Goal: Task Accomplishment & Management: Manage account settings

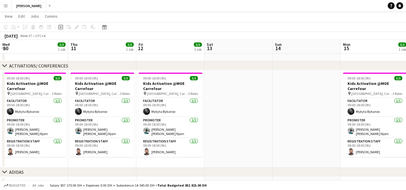
scroll to position [0, 220]
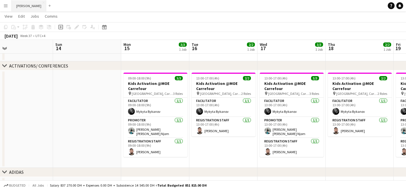
click at [22, 5] on button "[PERSON_NAME] Close" at bounding box center [29, 5] width 35 height 11
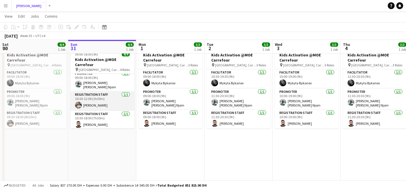
scroll to position [73, 0]
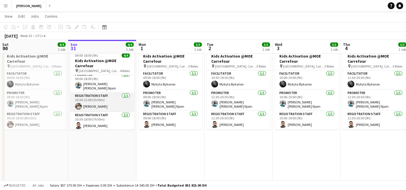
click at [100, 104] on app-card-role "Registration Staff [DATE] 10:30-12:00 (1h30m) [PERSON_NAME]" at bounding box center [102, 102] width 64 height 19
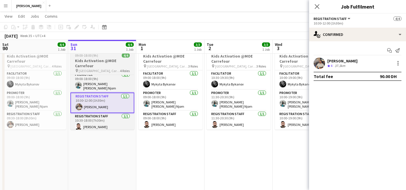
click at [96, 61] on h3 "Kids Activation @MOE Carrefour" at bounding box center [102, 63] width 64 height 10
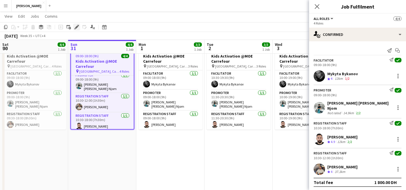
click at [76, 26] on icon "Edit" at bounding box center [76, 27] width 5 height 5
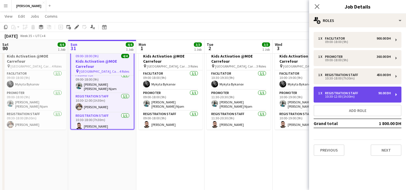
click at [353, 96] on div "10:30-12:00 (1h30m)" at bounding box center [354, 96] width 73 height 3
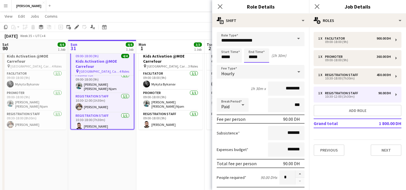
scroll to position [0, 0]
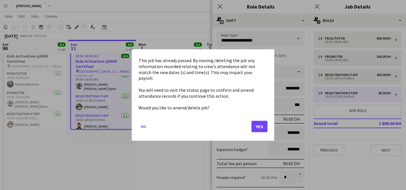
drag, startPoint x: 253, startPoint y: 57, endPoint x: 248, endPoint y: 57, distance: 4.6
click at [248, 57] on body "Menu Boards Boards Boards All jobs Status Workforce Workforce My Workforce Recr…" at bounding box center [203, 122] width 406 height 390
click at [260, 122] on button "Yes" at bounding box center [260, 126] width 16 height 11
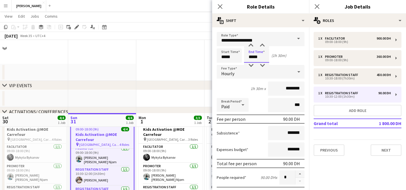
scroll to position [73, 0]
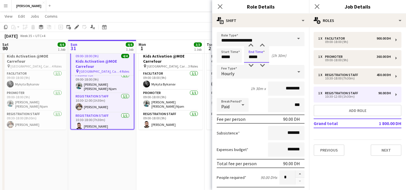
drag, startPoint x: 252, startPoint y: 57, endPoint x: 247, endPoint y: 57, distance: 4.9
click at [247, 57] on input "*****" at bounding box center [256, 56] width 25 height 14
type input "*****"
click at [206, 152] on app-date-cell "10:30-20:30 (10h) 3/3 Kids Activation @MOE Carrefour pin [GEOGRAPHIC_DATA], Car…" at bounding box center [239, 135] width 68 height 185
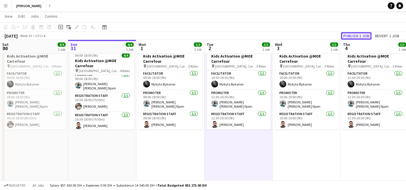
click at [360, 35] on button "Publish 1 job" at bounding box center [356, 35] width 31 height 7
